Goal: Task Accomplishment & Management: Use online tool/utility

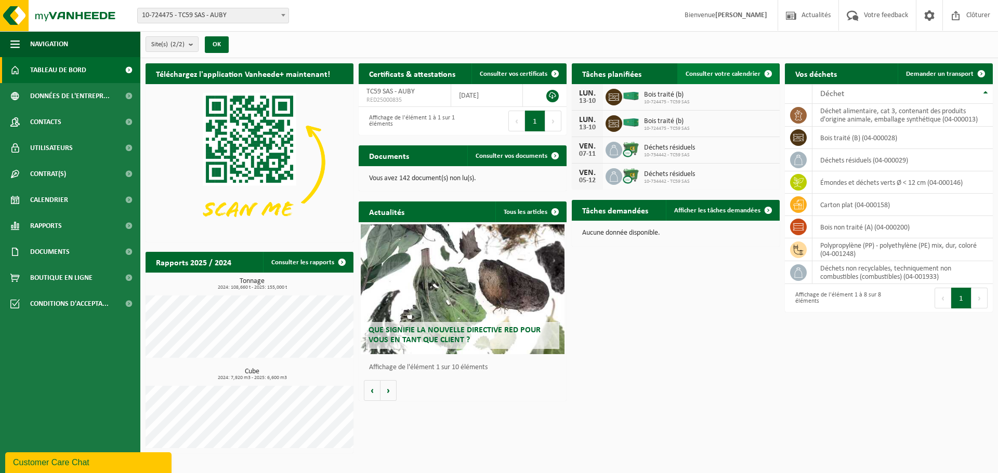
click at [749, 77] on span "Consulter votre calendrier" at bounding box center [723, 74] width 75 height 7
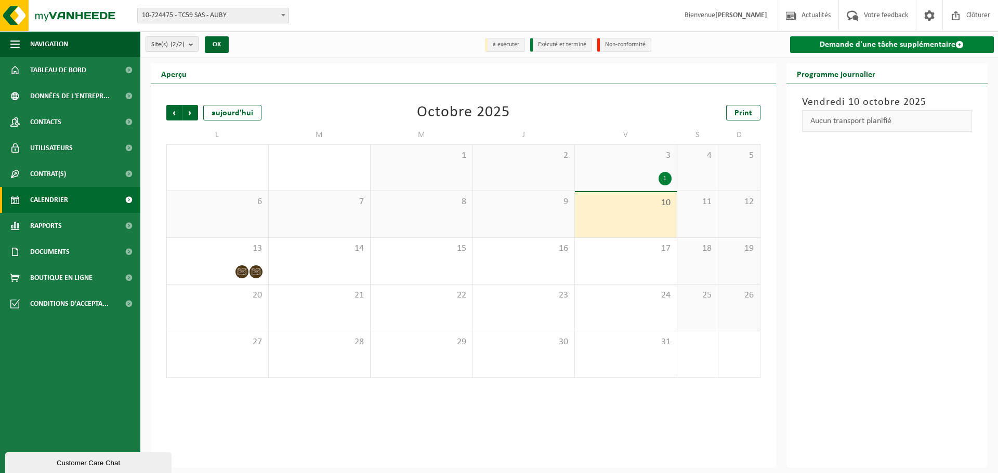
click at [910, 45] on link "Demande d'une tâche supplémentaire" at bounding box center [892, 44] width 204 height 17
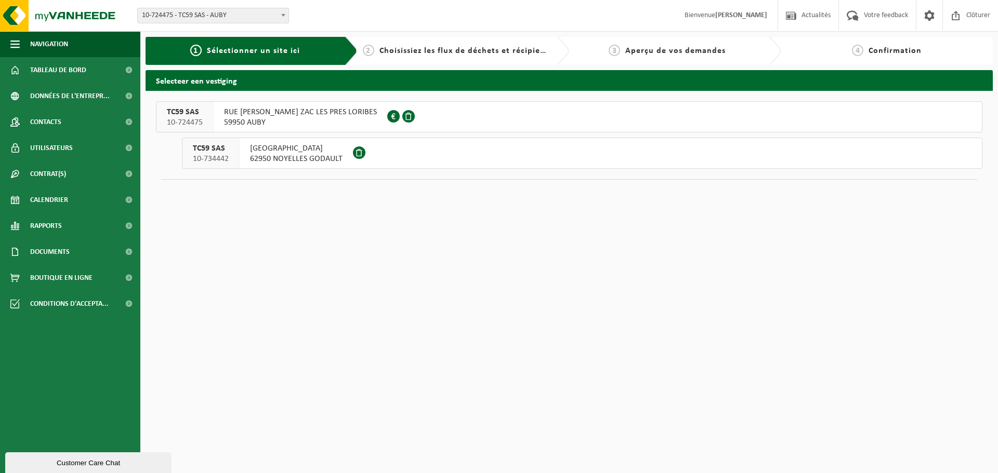
click at [181, 115] on span "TC59 SAS" at bounding box center [185, 112] width 36 height 10
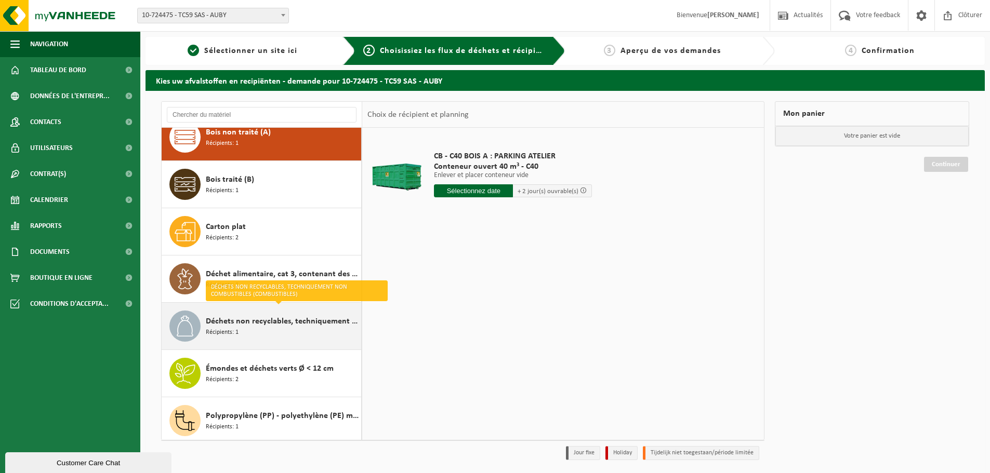
scroll to position [18, 0]
